Goal: Task Accomplishment & Management: Manage account settings

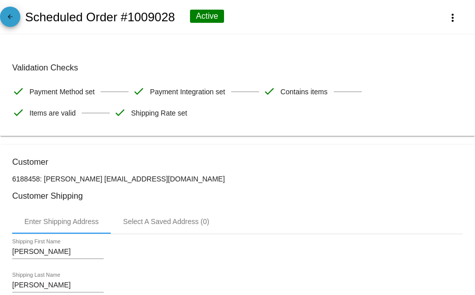
click at [8, 18] on mat-icon "arrow_back" at bounding box center [10, 19] width 12 height 12
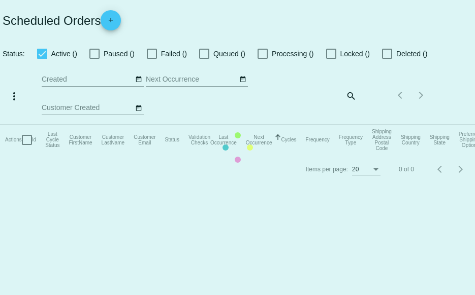
checkbox input "true"
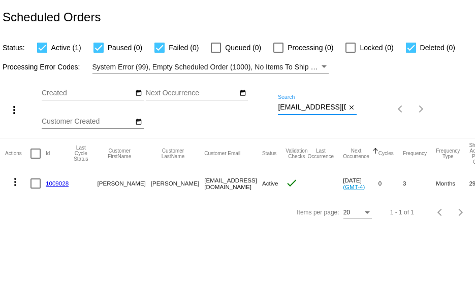
scroll to position [0, 25]
drag, startPoint x: 278, startPoint y: 107, endPoint x: 386, endPoint y: 119, distance: 108.7
click at [386, 119] on div "more_vert Aug Jan Feb Mar [DATE]" at bounding box center [237, 106] width 475 height 64
paste input "dupuyanali"
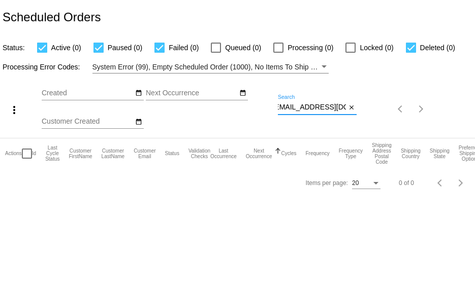
scroll to position [0, 0]
drag, startPoint x: 277, startPoint y: 107, endPoint x: 324, endPoint y: 106, distance: 47.2
click at [324, 107] on div "more_vert Aug Jan Feb Mar [DATE]" at bounding box center [237, 106] width 475 height 64
drag, startPoint x: 278, startPoint y: 106, endPoint x: 386, endPoint y: 111, distance: 108.2
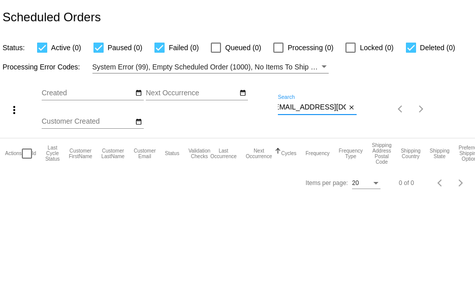
click at [386, 111] on div "more_vert Aug Jan Feb Mar [DATE]" at bounding box center [237, 106] width 475 height 64
paste input "[EMAIL_ADDRESS]"
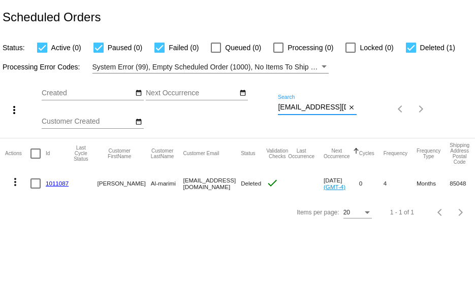
type input "[EMAIL_ADDRESS][DOMAIN_NAME]"
click at [412, 46] on div at bounding box center [411, 48] width 10 height 10
click at [411, 53] on input "Deleted (1)" at bounding box center [410, 53] width 1 height 1
checkbox input "false"
